Goal: Transaction & Acquisition: Book appointment/travel/reservation

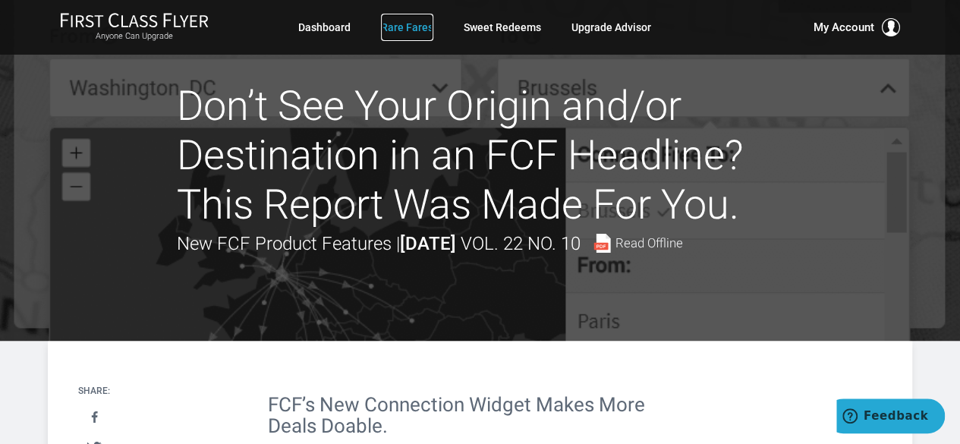
click at [393, 28] on link "Rare Fares" at bounding box center [407, 27] width 52 height 27
click at [407, 28] on link "Rare Fares" at bounding box center [407, 27] width 52 height 27
click at [596, 25] on link "Upgrade Advisor" at bounding box center [611, 27] width 80 height 27
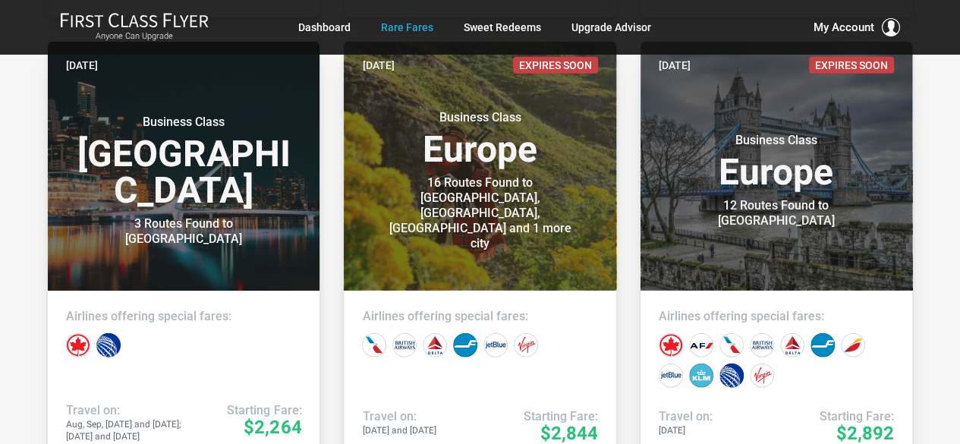
scroll to position [1897, 0]
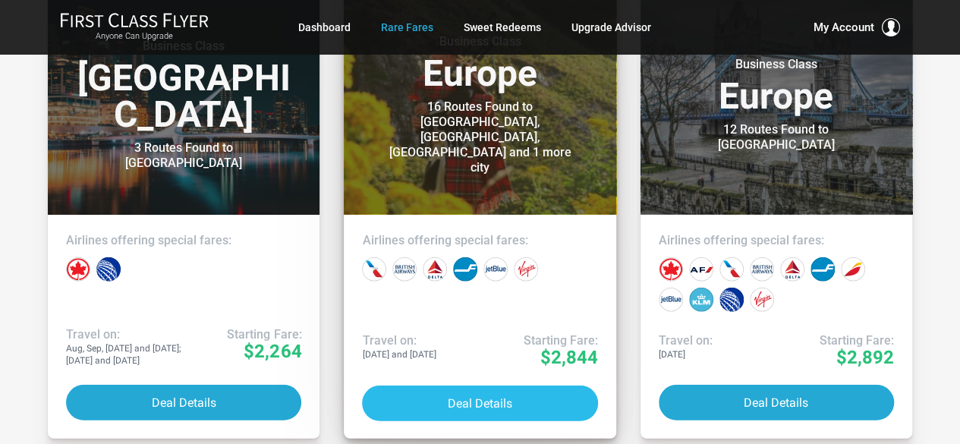
click at [453, 405] on button "Deal Details" at bounding box center [479, 404] width 235 height 36
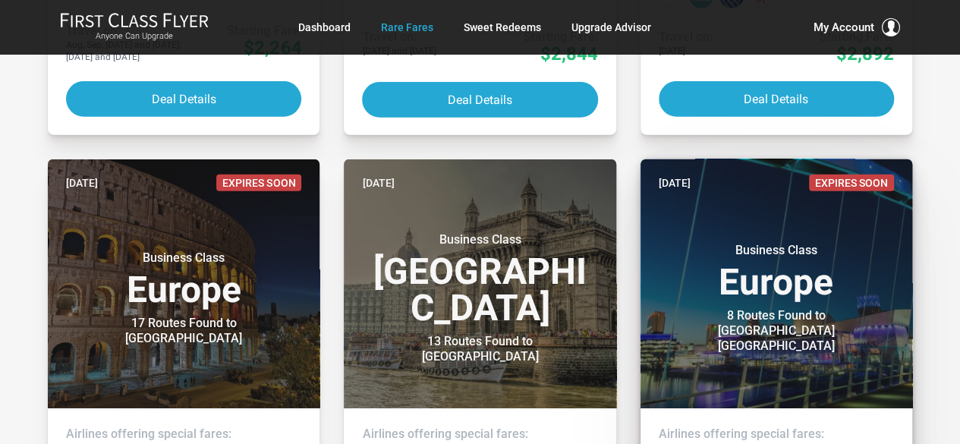
scroll to position [2049, 0]
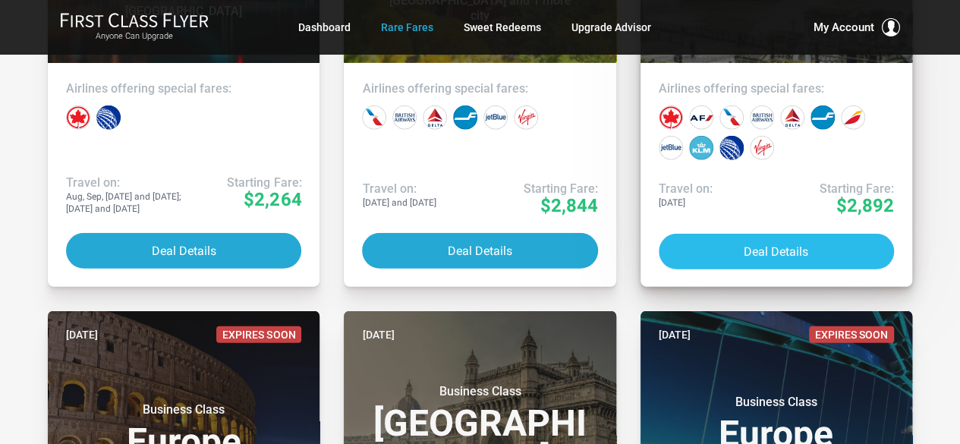
click at [751, 253] on button "Deal Details" at bounding box center [776, 252] width 235 height 36
